Goal: Information Seeking & Learning: Learn about a topic

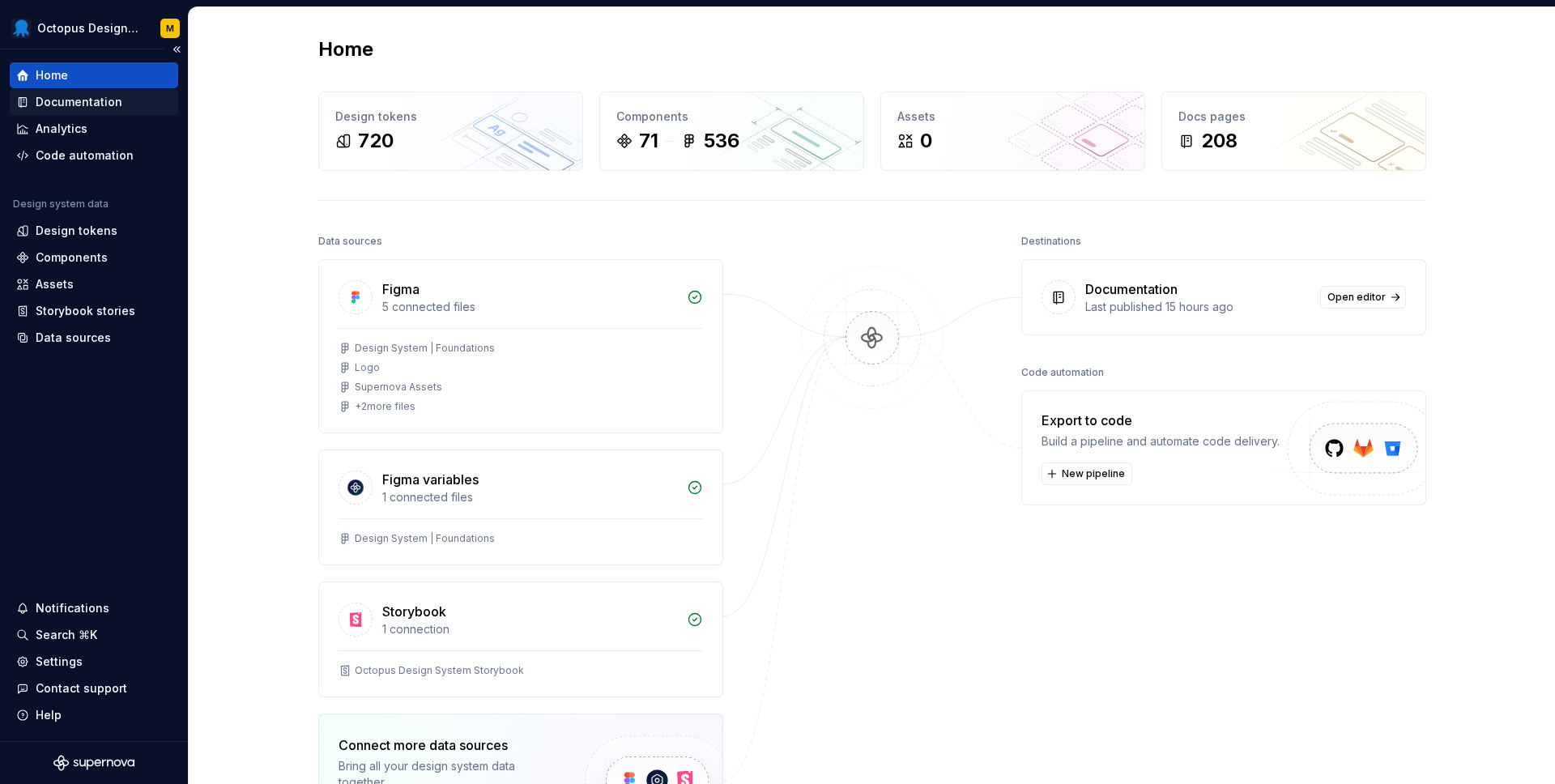
click at [103, 105] on div "Documentation" at bounding box center [79, 102] width 87 height 16
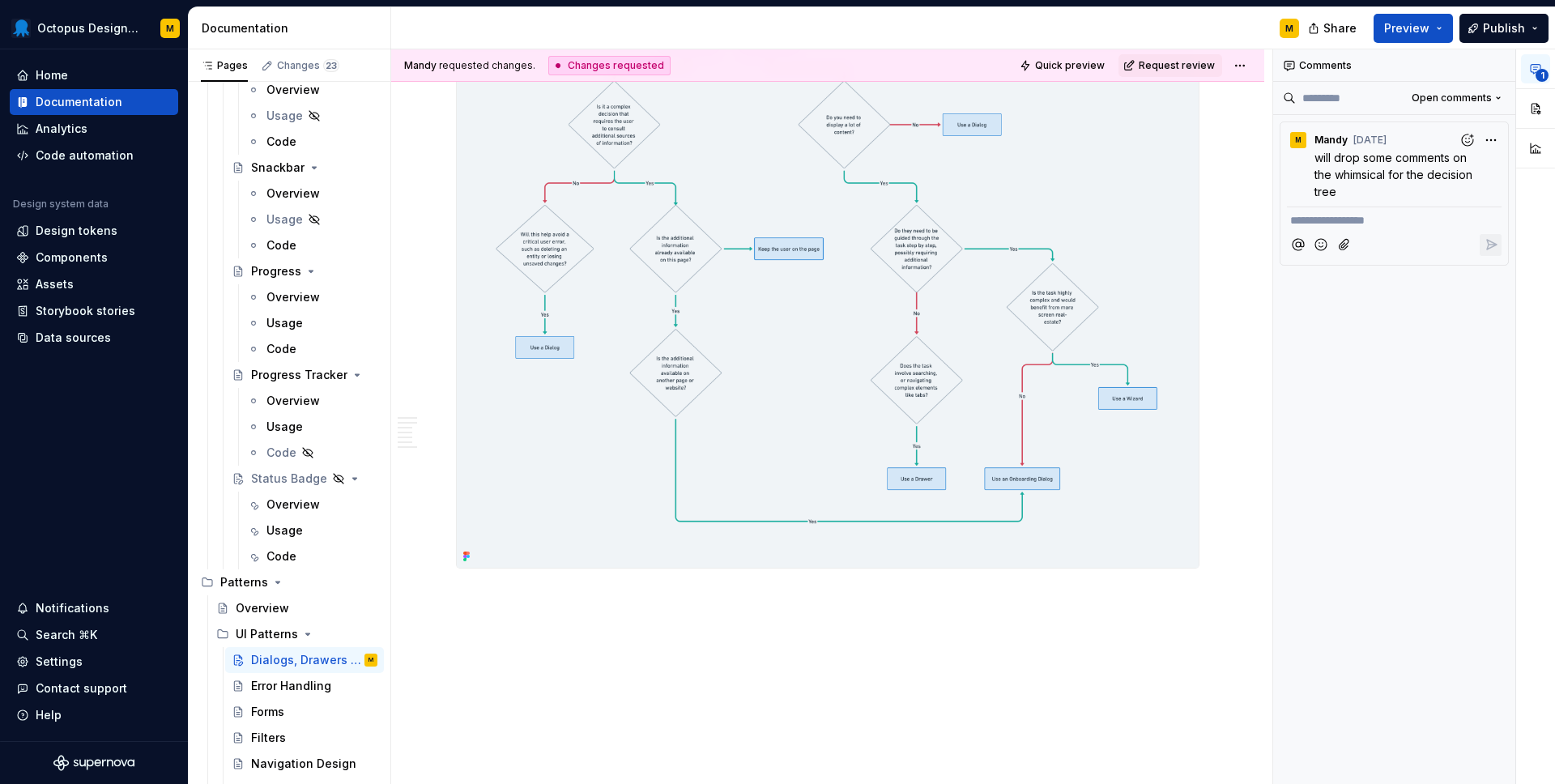
scroll to position [3937, 0]
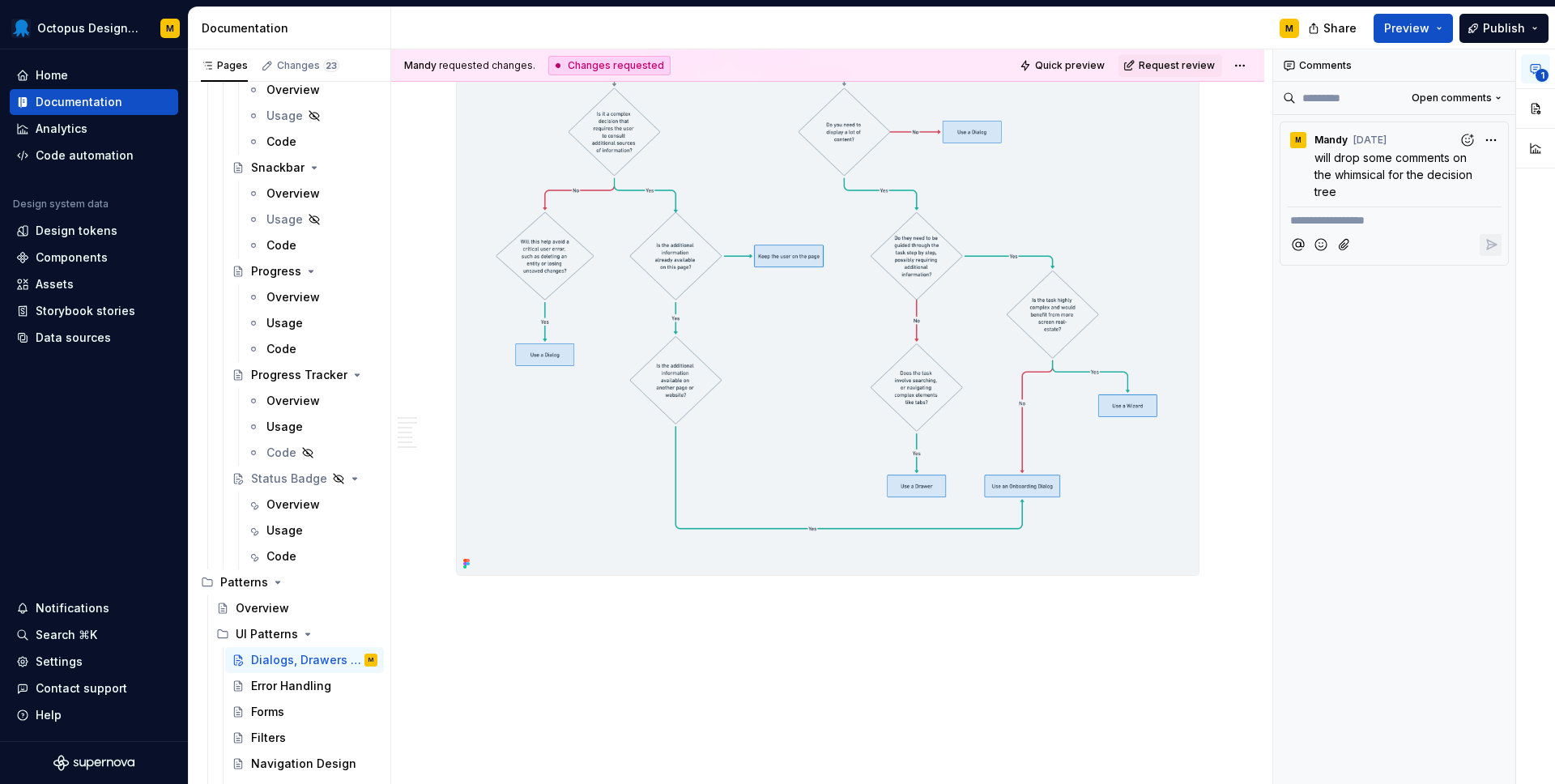
type textarea "*"
